Goal: Transaction & Acquisition: Purchase product/service

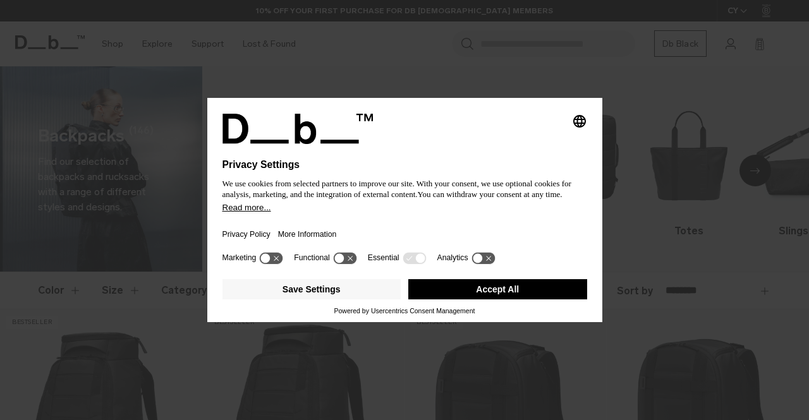
click at [446, 282] on button "Accept All" at bounding box center [497, 289] width 179 height 20
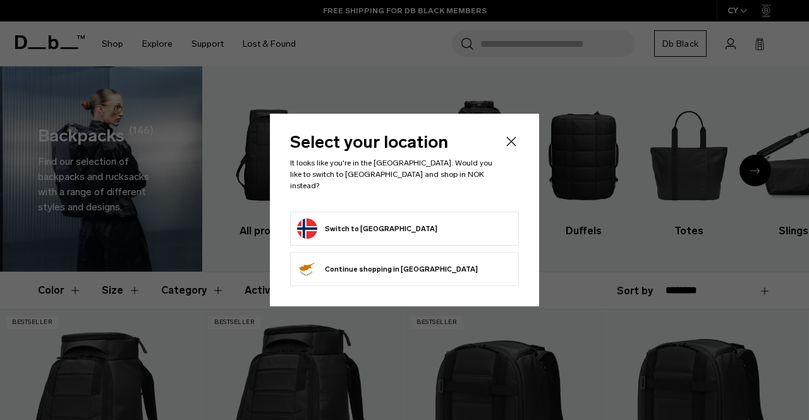
click at [372, 223] on button "Switch to [GEOGRAPHIC_DATA]" at bounding box center [367, 229] width 140 height 20
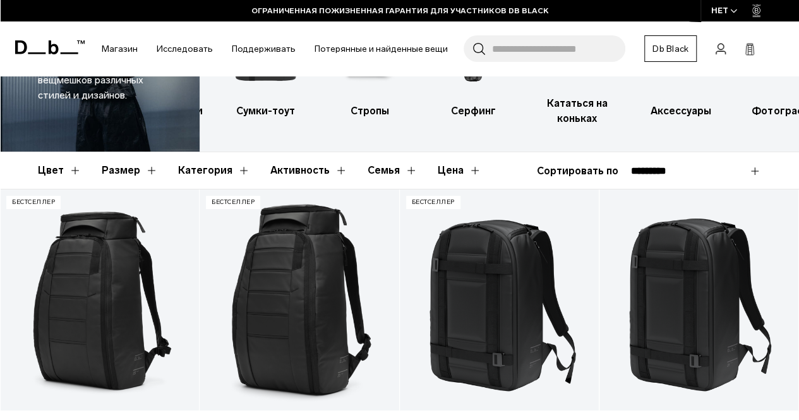
scroll to position [123, 0]
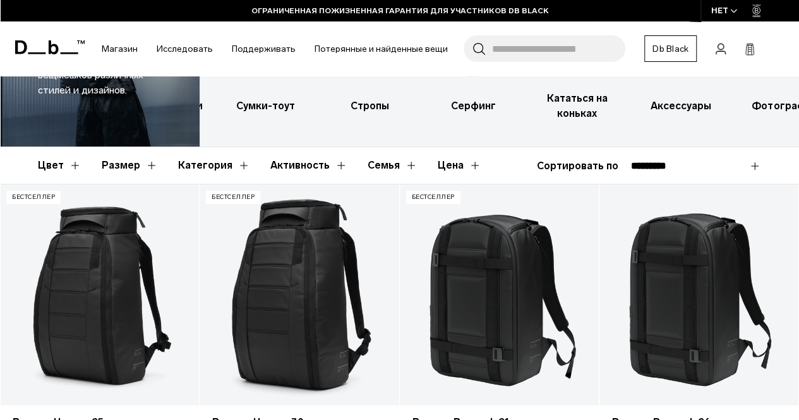
click at [336, 164] on button "Активность" at bounding box center [308, 165] width 77 height 37
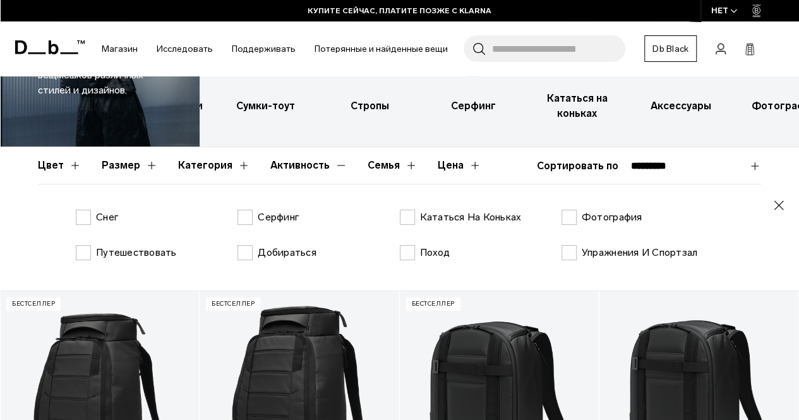
click at [226, 162] on font "Категория" at bounding box center [205, 165] width 54 height 12
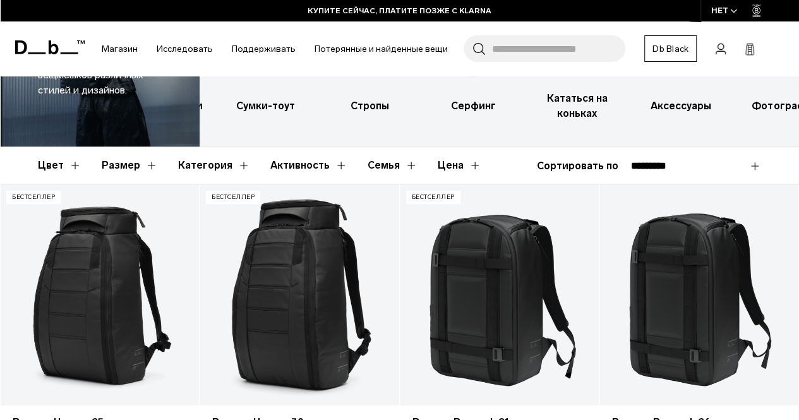
click at [227, 164] on button "Категория" at bounding box center [214, 165] width 72 height 37
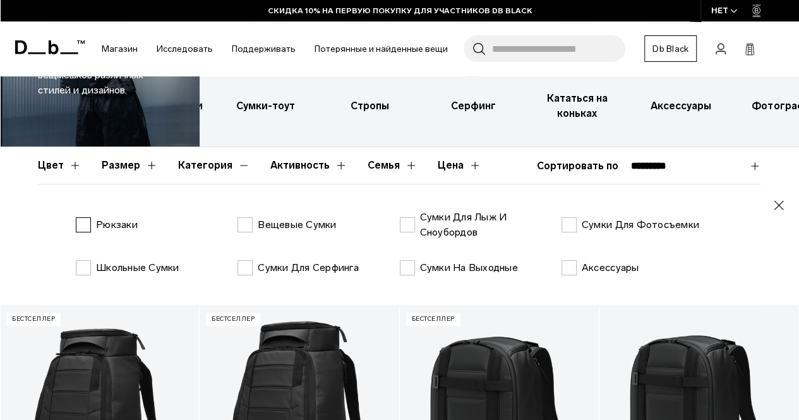
click at [83, 224] on label "Рюкзаки" at bounding box center [107, 224] width 62 height 15
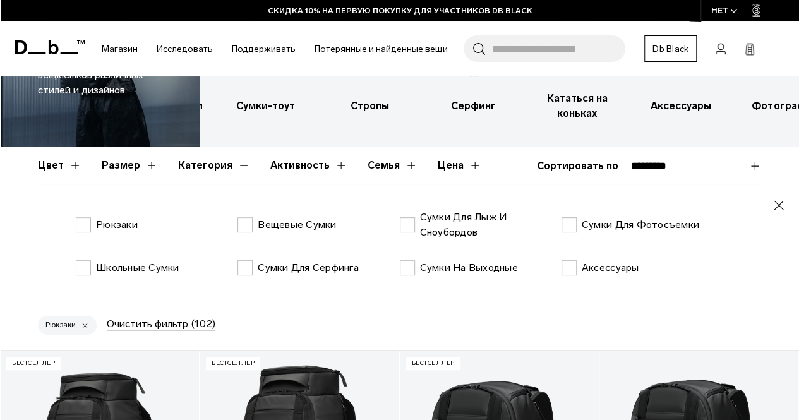
click at [373, 161] on font "Семья" at bounding box center [384, 165] width 32 height 12
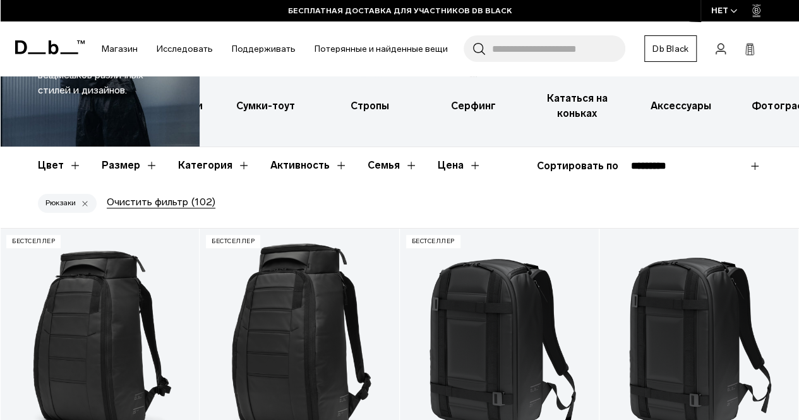
click at [401, 164] on button "Семья" at bounding box center [393, 165] width 50 height 37
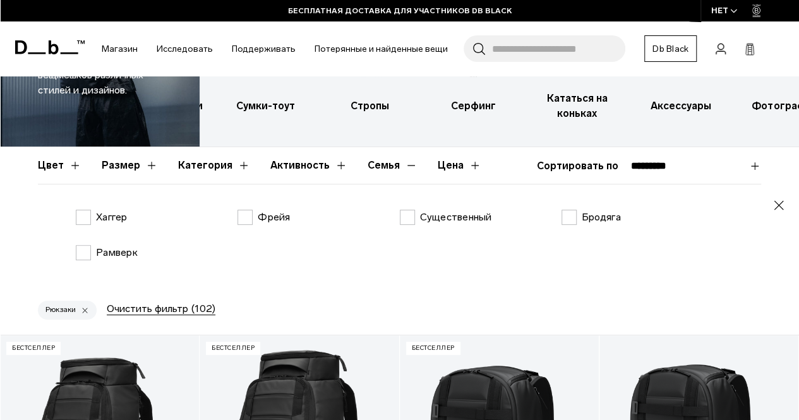
click at [403, 165] on button "Семья" at bounding box center [393, 165] width 50 height 37
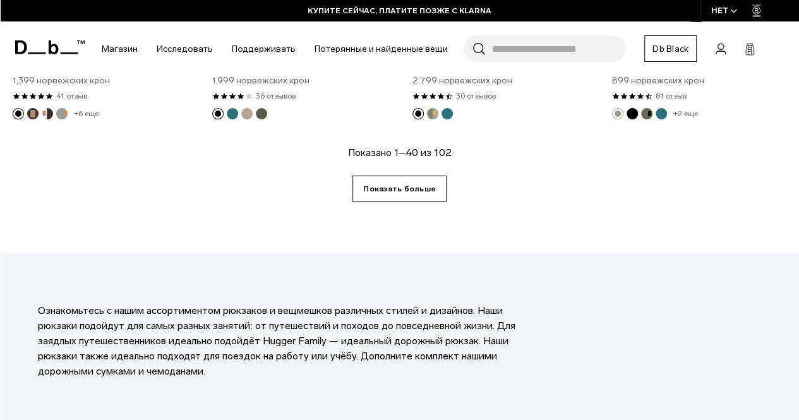
scroll to position [3412, 0]
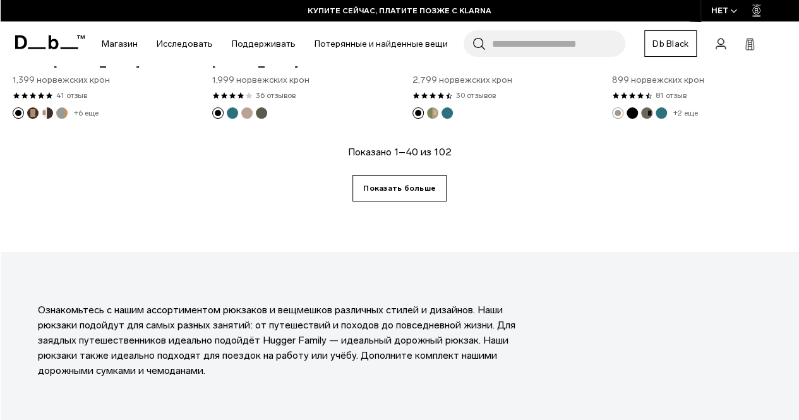
click at [428, 184] on font "Показать больше" at bounding box center [399, 188] width 73 height 9
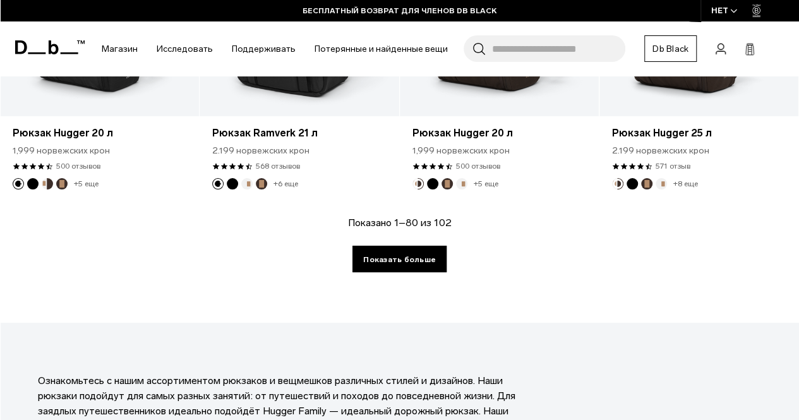
scroll to position [6574, 0]
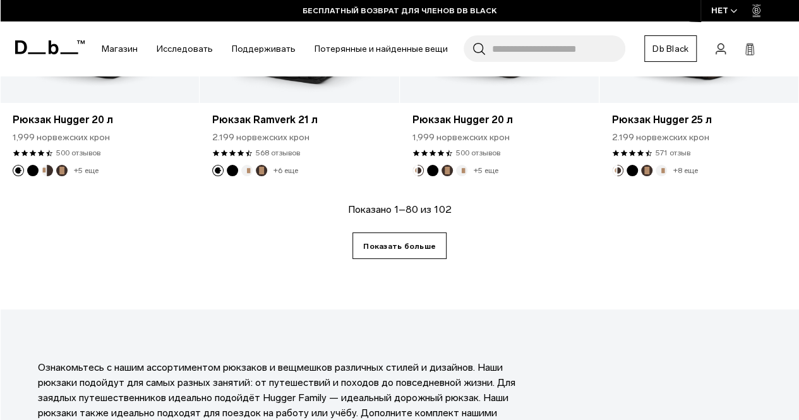
click at [419, 252] on link "Показать больше" at bounding box center [400, 245] width 94 height 27
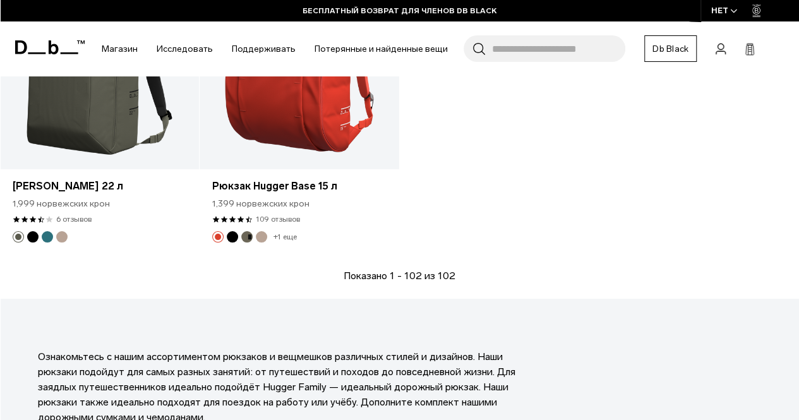
scroll to position [8446, 0]
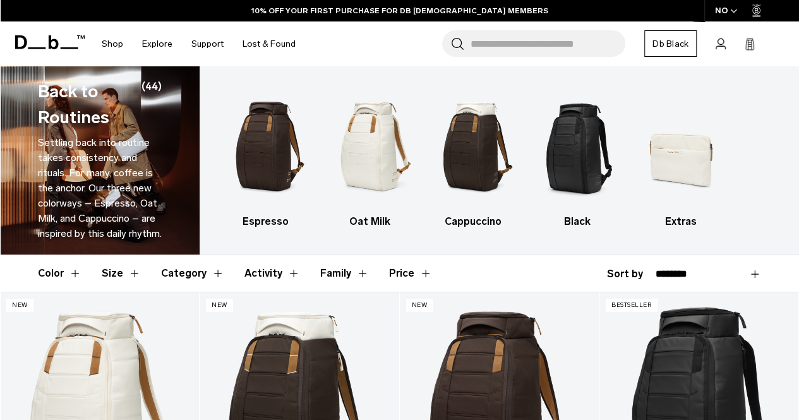
click at [210, 273] on button "Category" at bounding box center [192, 273] width 63 height 37
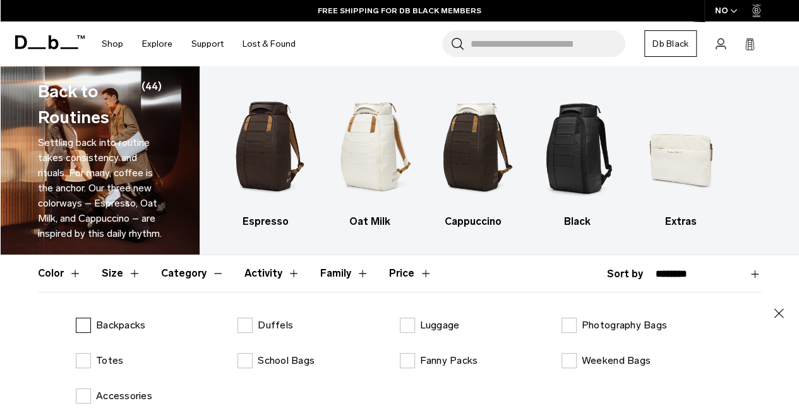
click at [88, 322] on label "Backpacks" at bounding box center [110, 325] width 69 height 15
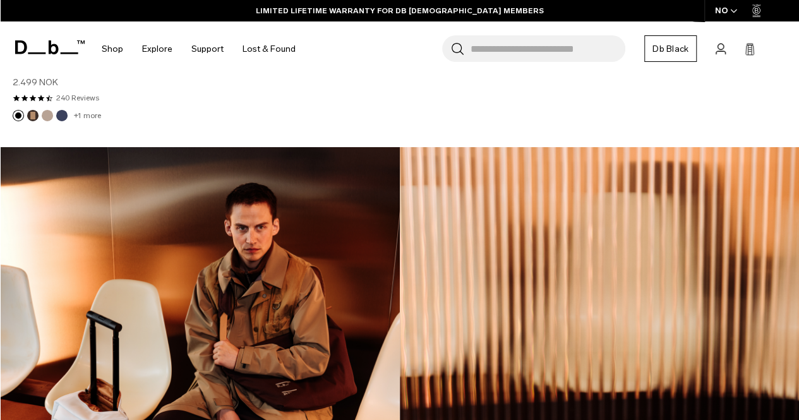
scroll to position [2255, 0]
